Goal: Check status: Check status

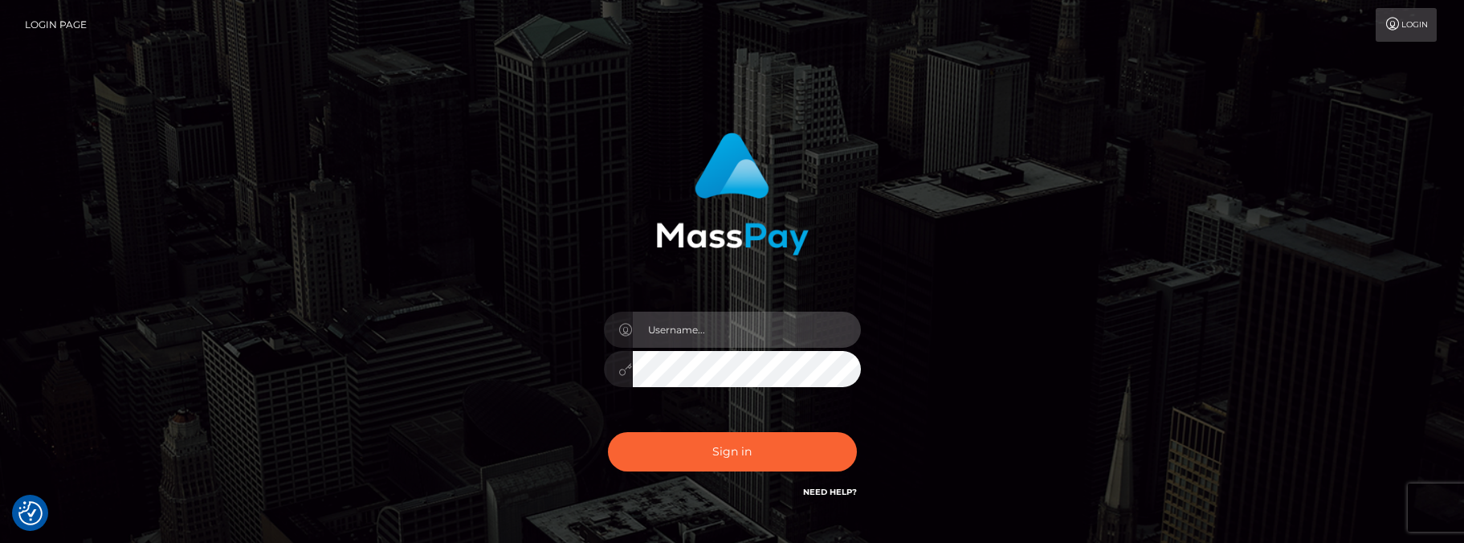
click at [686, 334] on input "text" at bounding box center [747, 330] width 228 height 36
type input "matias.tilia"
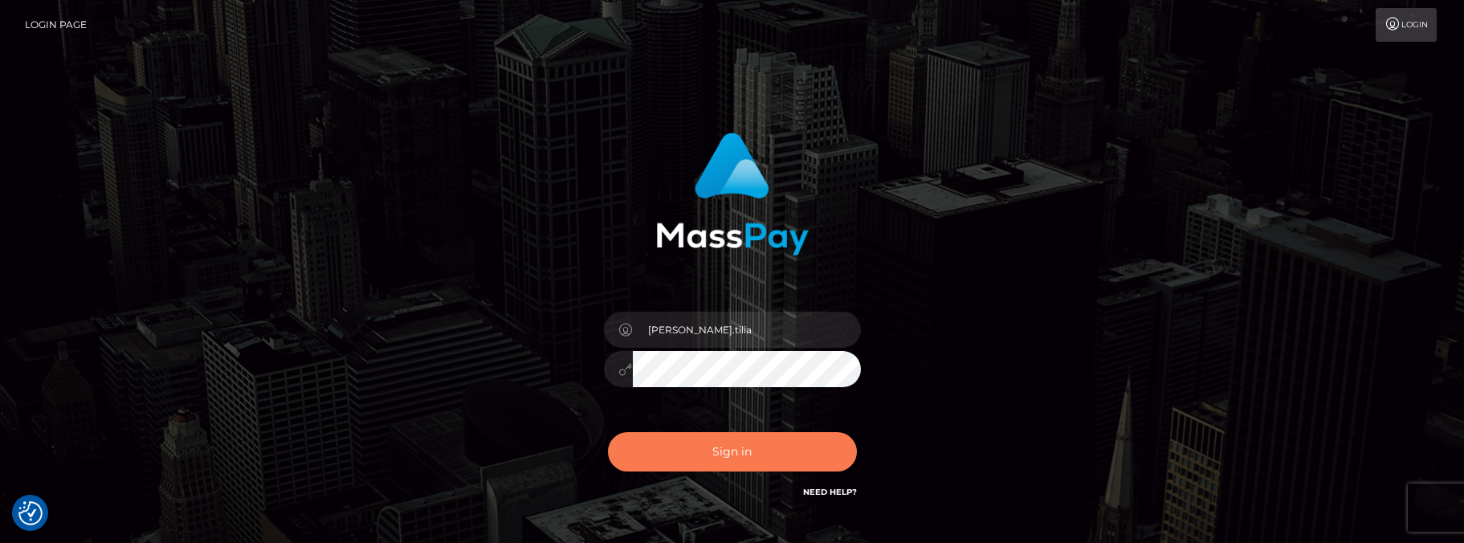
click at [714, 448] on button "Sign in" at bounding box center [732, 451] width 249 height 39
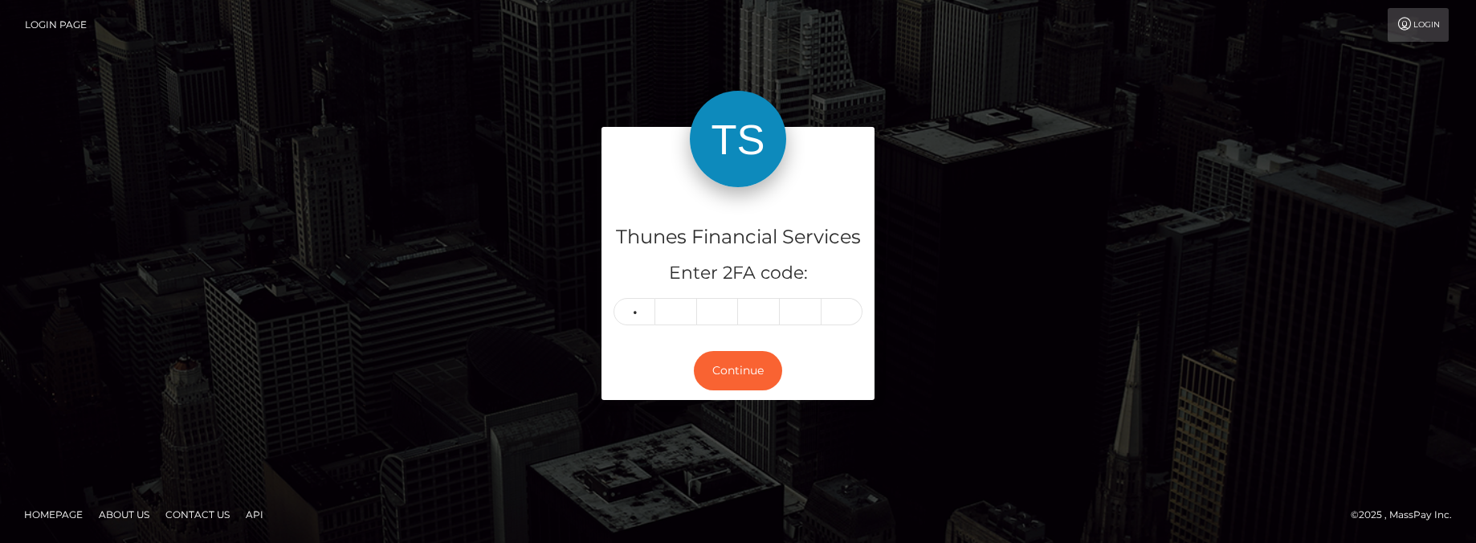
type input "8"
type input "5"
type input "7"
type input "2"
type input "0"
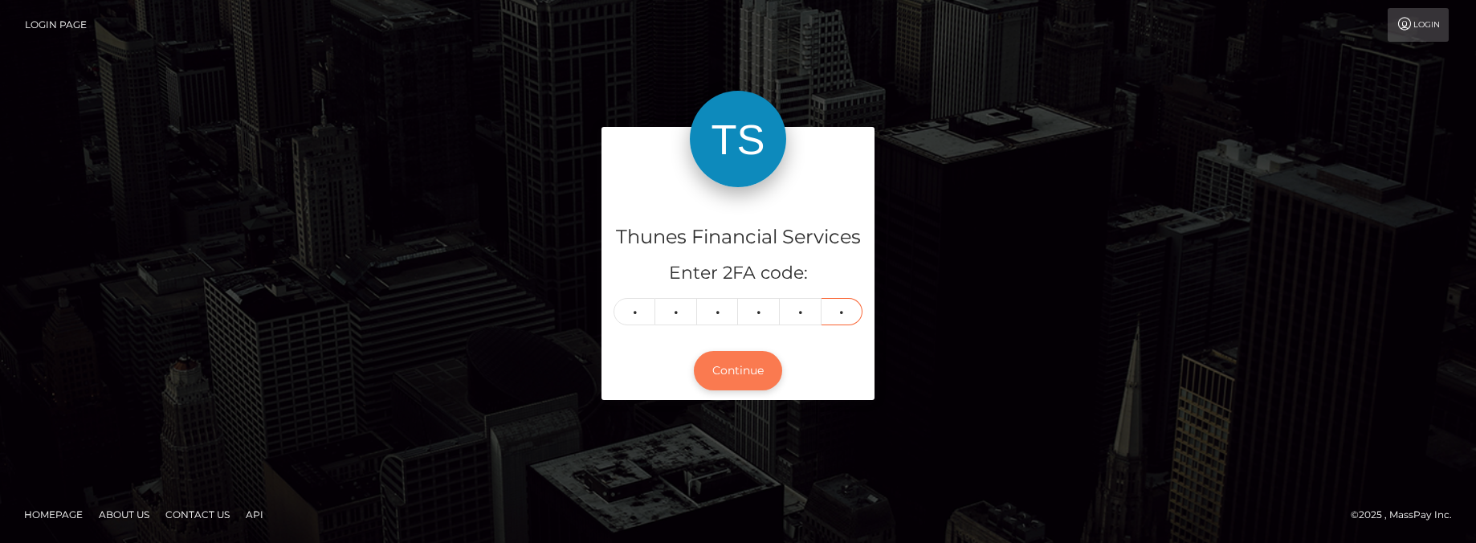
type input "6"
click at [757, 362] on button "Continue" at bounding box center [738, 370] width 88 height 39
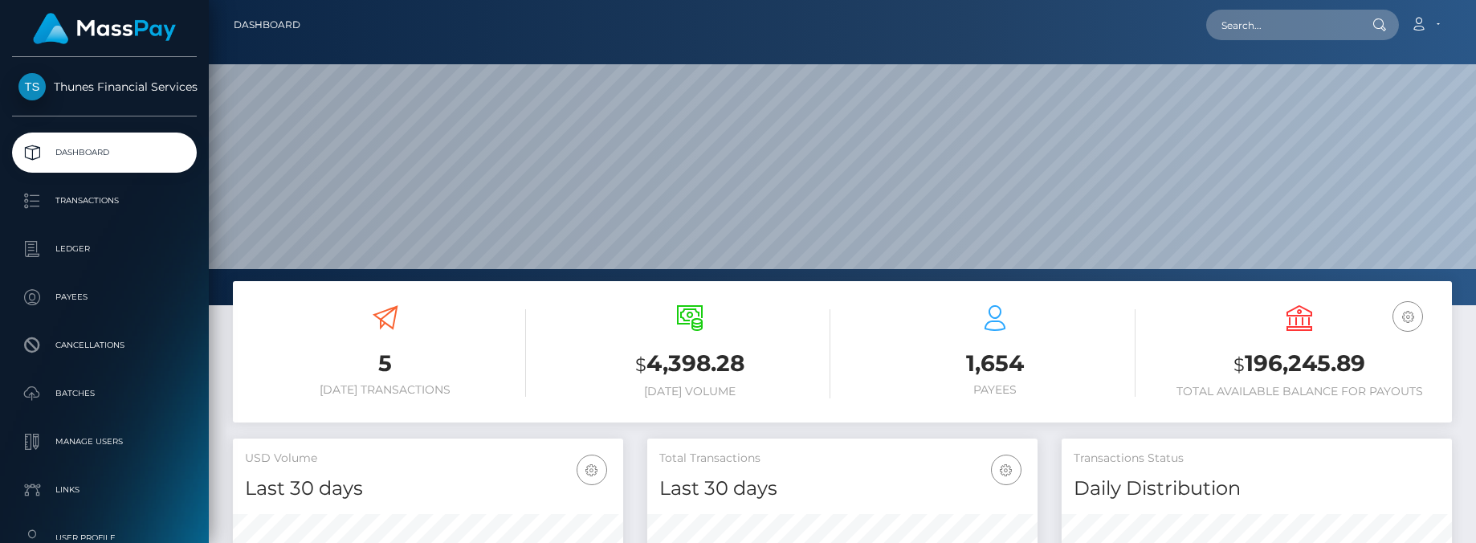
scroll to position [285, 390]
click at [1295, 21] on input "text" at bounding box center [1281, 25] width 151 height 31
paste input "23230282-bfca-4416-9386-da979473578e"
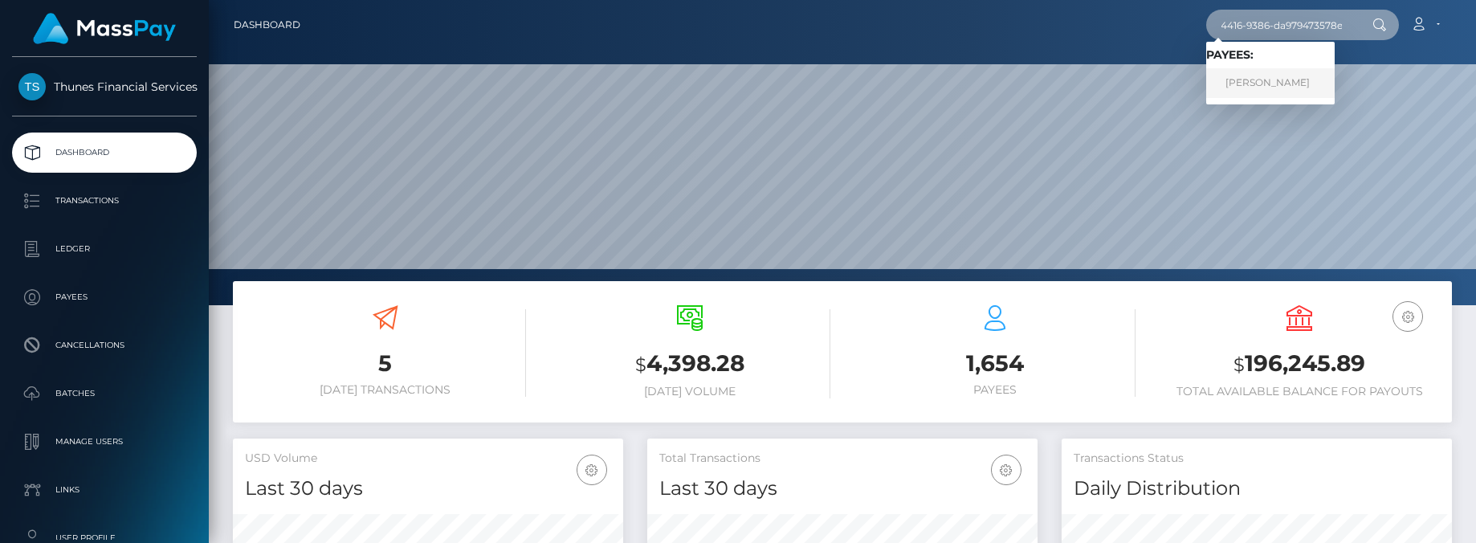
type input "23230282-bfca-4416-9386-da979473578e"
click at [1276, 80] on link "William C Tonks" at bounding box center [1270, 83] width 128 height 30
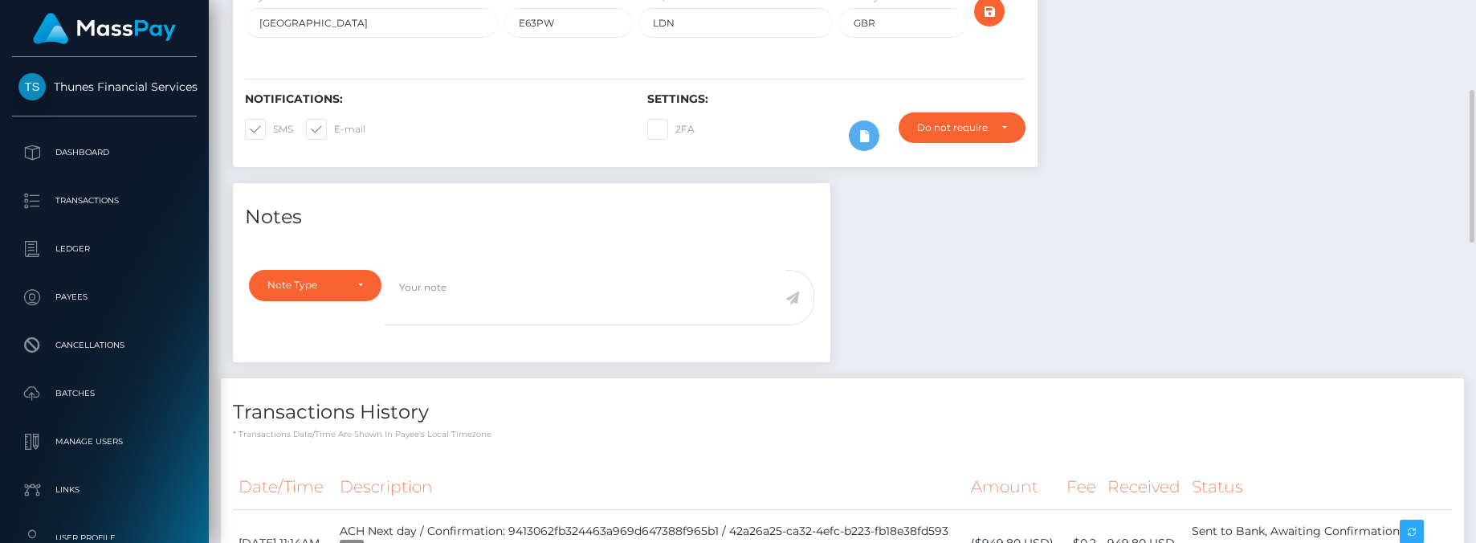
scroll to position [482, 0]
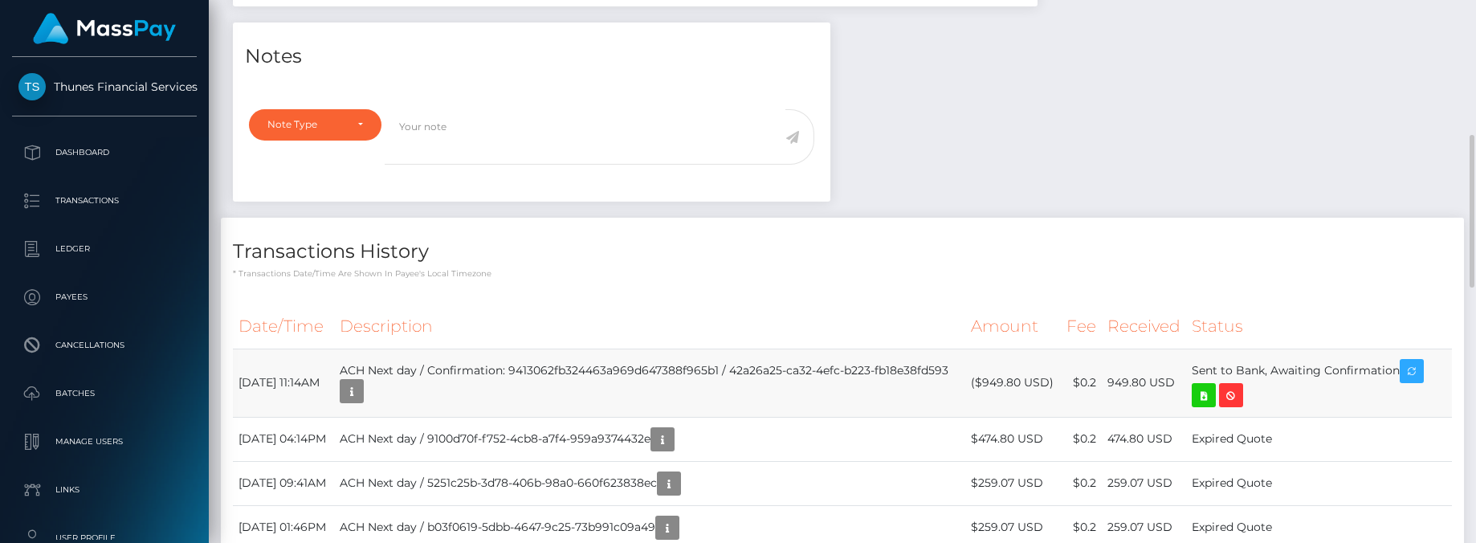
copy tr "Sent to Bank, Awaiting Confirmation"
drag, startPoint x: 1198, startPoint y: 369, endPoint x: 1416, endPoint y: 370, distance: 218.4
click at [1416, 370] on tr "October 13, 2025 11:14AM ACH Next day / Confirmation: 9413062fb324463a969d64738…" at bounding box center [842, 382] width 1219 height 68
